Goal: Transaction & Acquisition: Purchase product/service

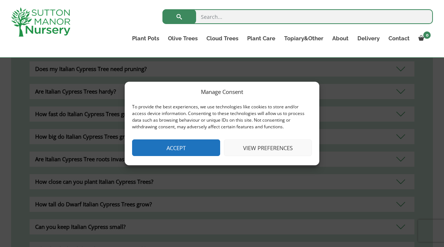
scroll to position [288, 0]
click at [192, 149] on button "Accept" at bounding box center [176, 147] width 88 height 17
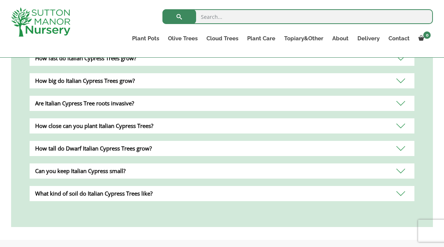
scroll to position [318, 0]
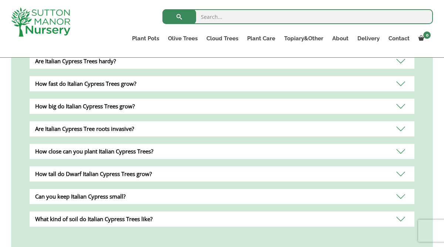
click at [136, 84] on div "How fast do Italian Cypress Trees grow?" at bounding box center [222, 83] width 384 height 15
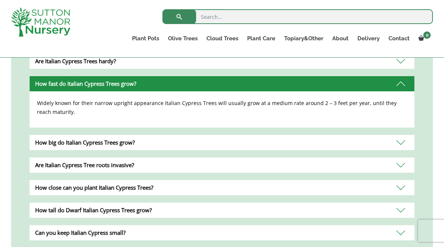
click at [142, 148] on div "How big do Italian Cypress Trees grow?" at bounding box center [222, 142] width 384 height 15
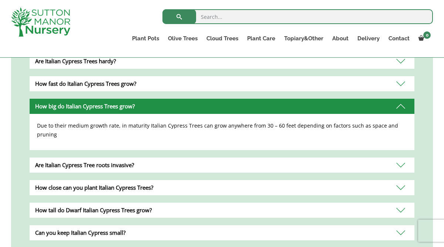
click at [149, 180] on div "How close can you plant Italian Cypress Trees?" at bounding box center [222, 187] width 384 height 15
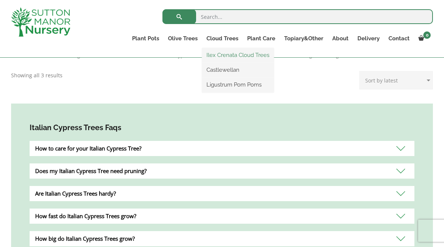
scroll to position [184, 0]
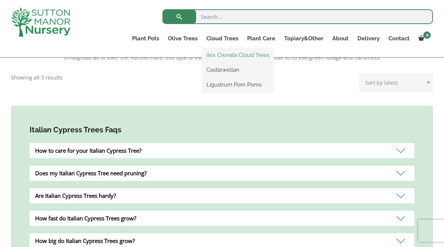
click at [228, 56] on link "Ilex Crenata Cloud Trees" at bounding box center [238, 55] width 72 height 11
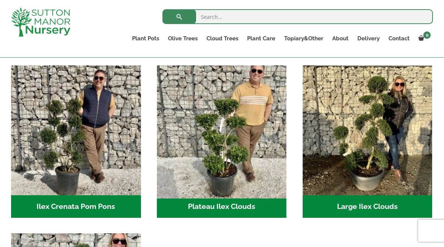
scroll to position [156, 0]
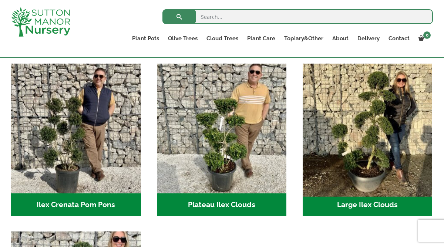
click at [395, 105] on img "Visit product category Large Ilex Clouds" at bounding box center [367, 128] width 136 height 136
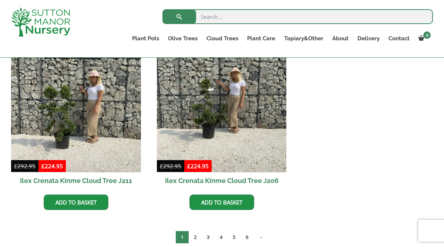
scroll to position [391, 0]
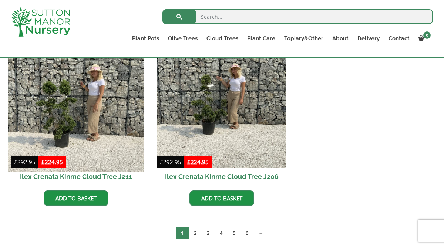
click at [88, 109] on img at bounding box center [76, 103] width 136 height 136
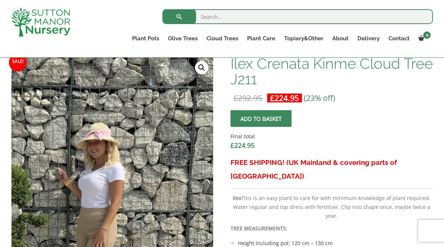
scroll to position [218, 0]
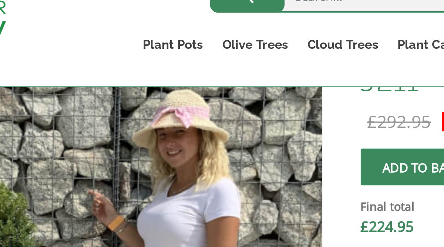
click at [129, 92] on img at bounding box center [98, 166] width 370 height 370
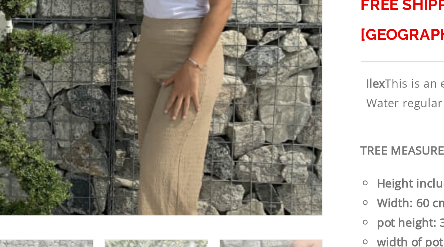
scroll to position [241, 0]
